Goal: Entertainment & Leisure: Consume media (video, audio)

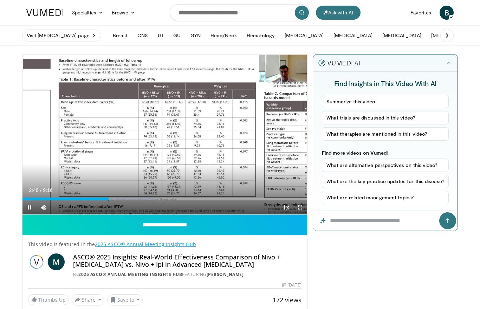
click at [115, 161] on div "10 seconds Tap to unmute" at bounding box center [164, 134] width 284 height 160
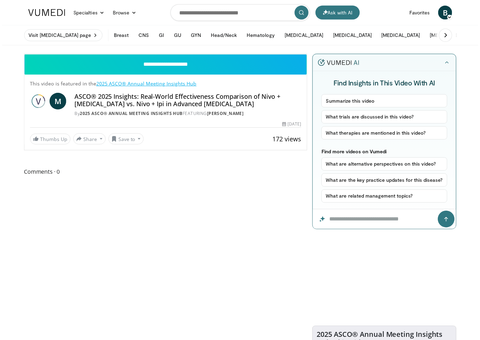
scroll to position [8, 0]
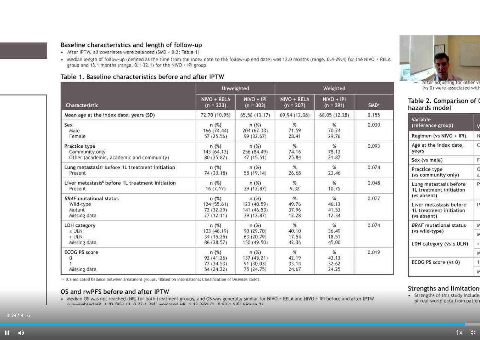
click at [196, 261] on div "10 seconds Tap to unmute" at bounding box center [240, 169] width 480 height 339
click at [219, 268] on div "10 seconds Tap to unmute" at bounding box center [240, 169] width 480 height 339
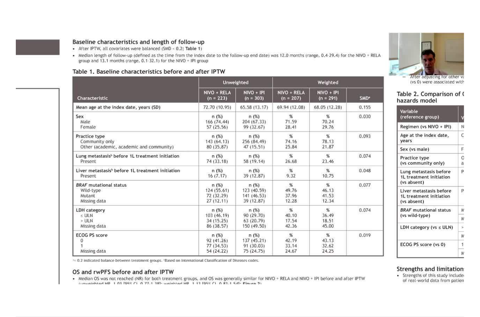
scroll to position [0, 0]
